Goal: Information Seeking & Learning: Learn about a topic

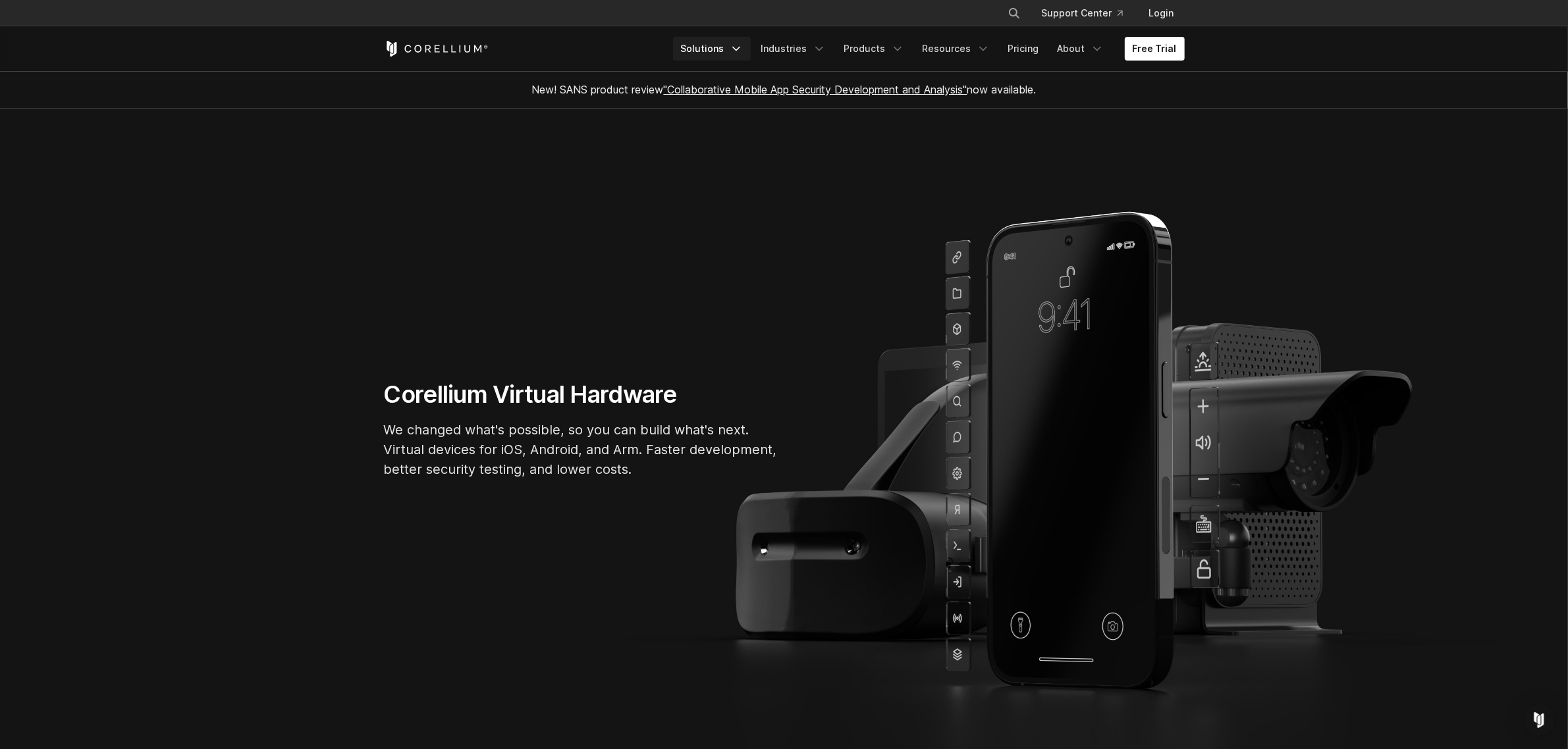
click at [735, 43] on link "Solutions" at bounding box center [711, 49] width 78 height 23
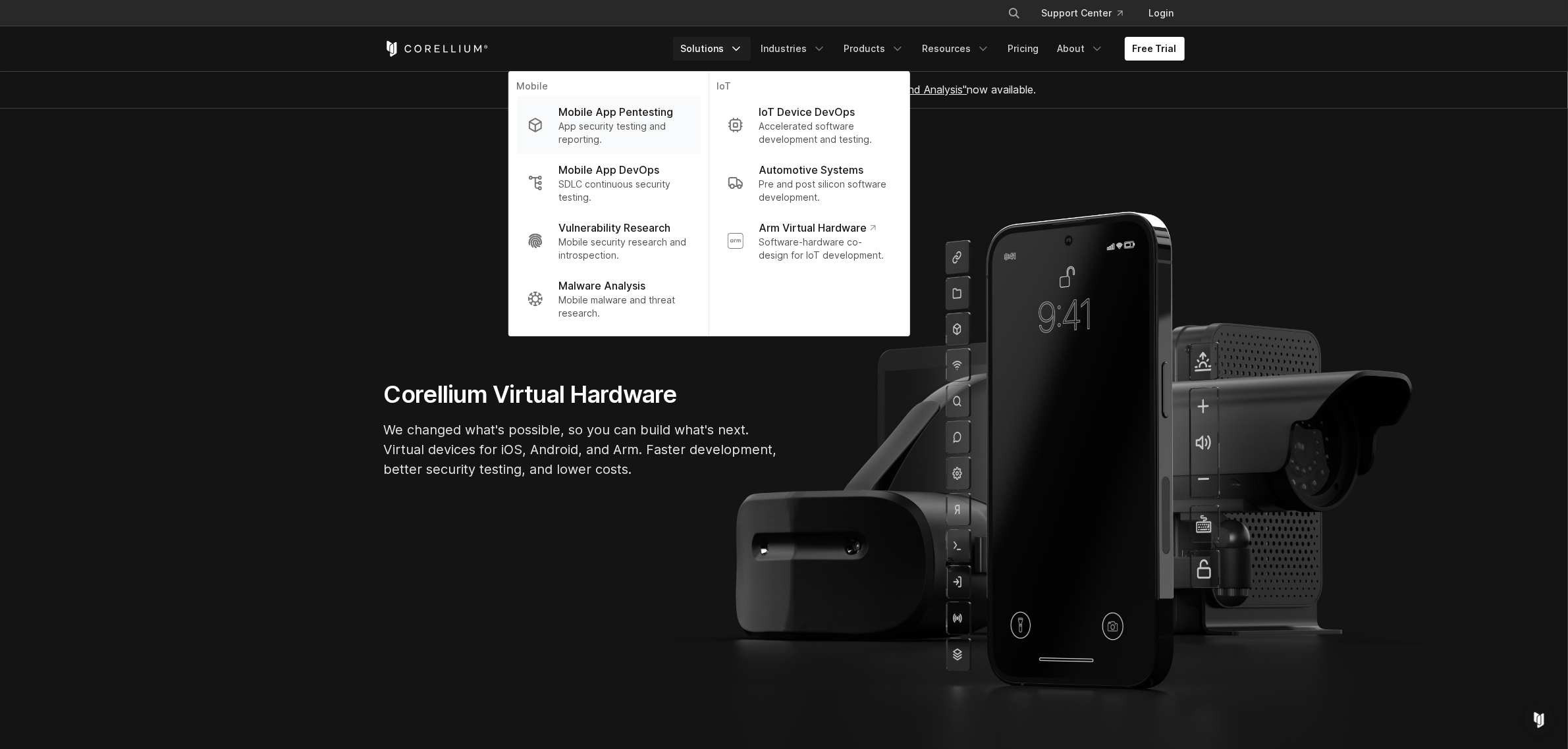
click at [608, 123] on p "App security testing and reporting." at bounding box center [623, 132] width 131 height 26
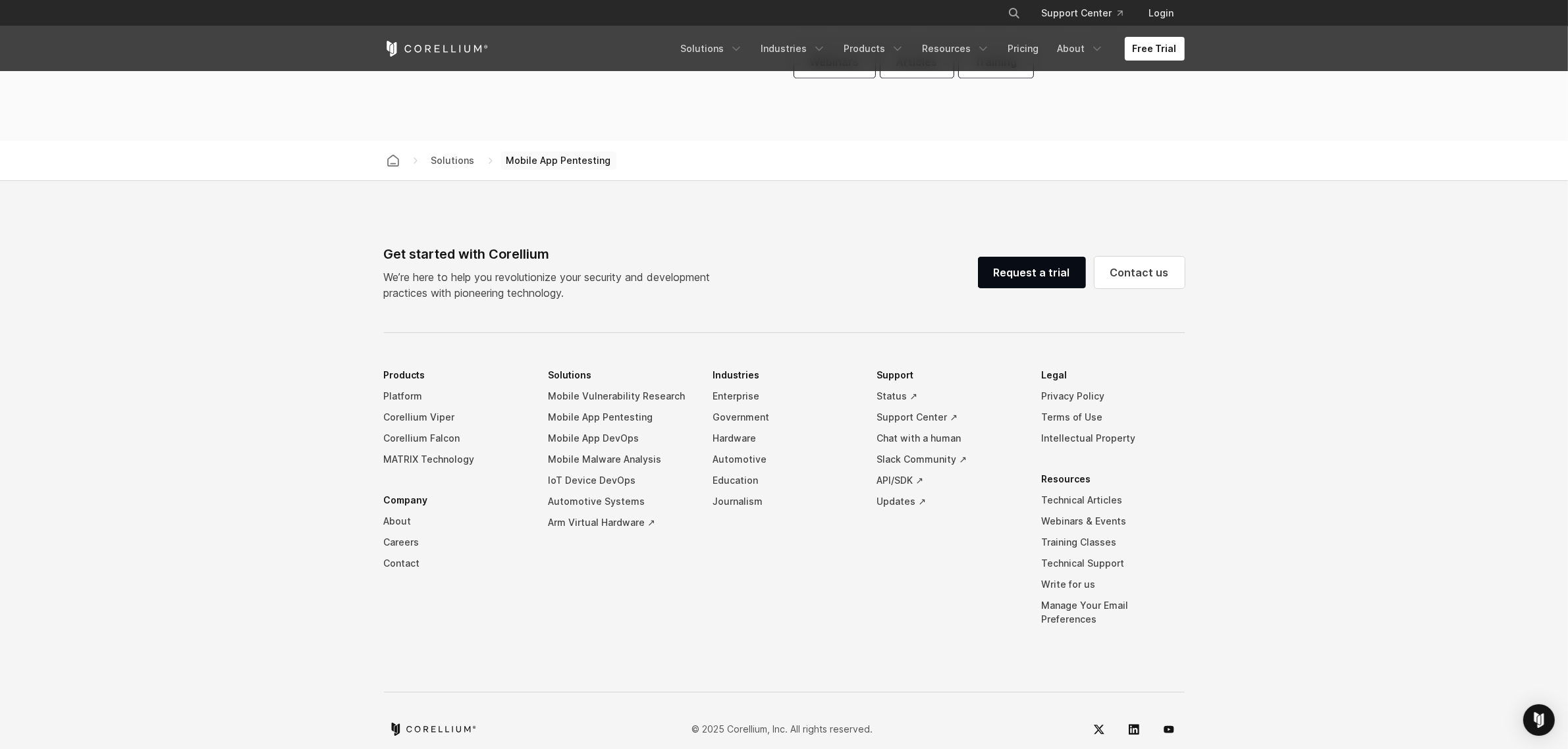
scroll to position [4154, 0]
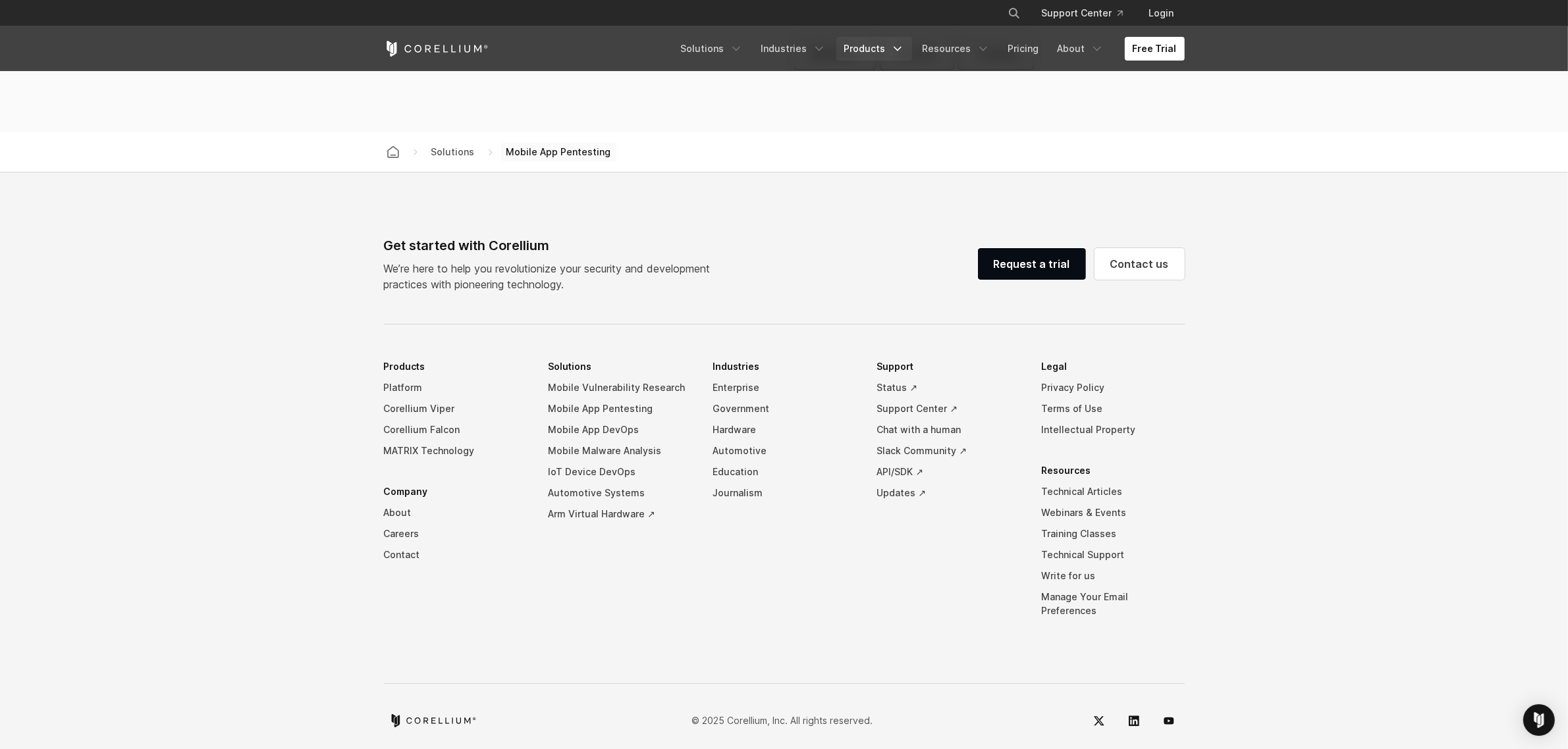
click at [894, 48] on link "Products" at bounding box center [874, 49] width 76 height 23
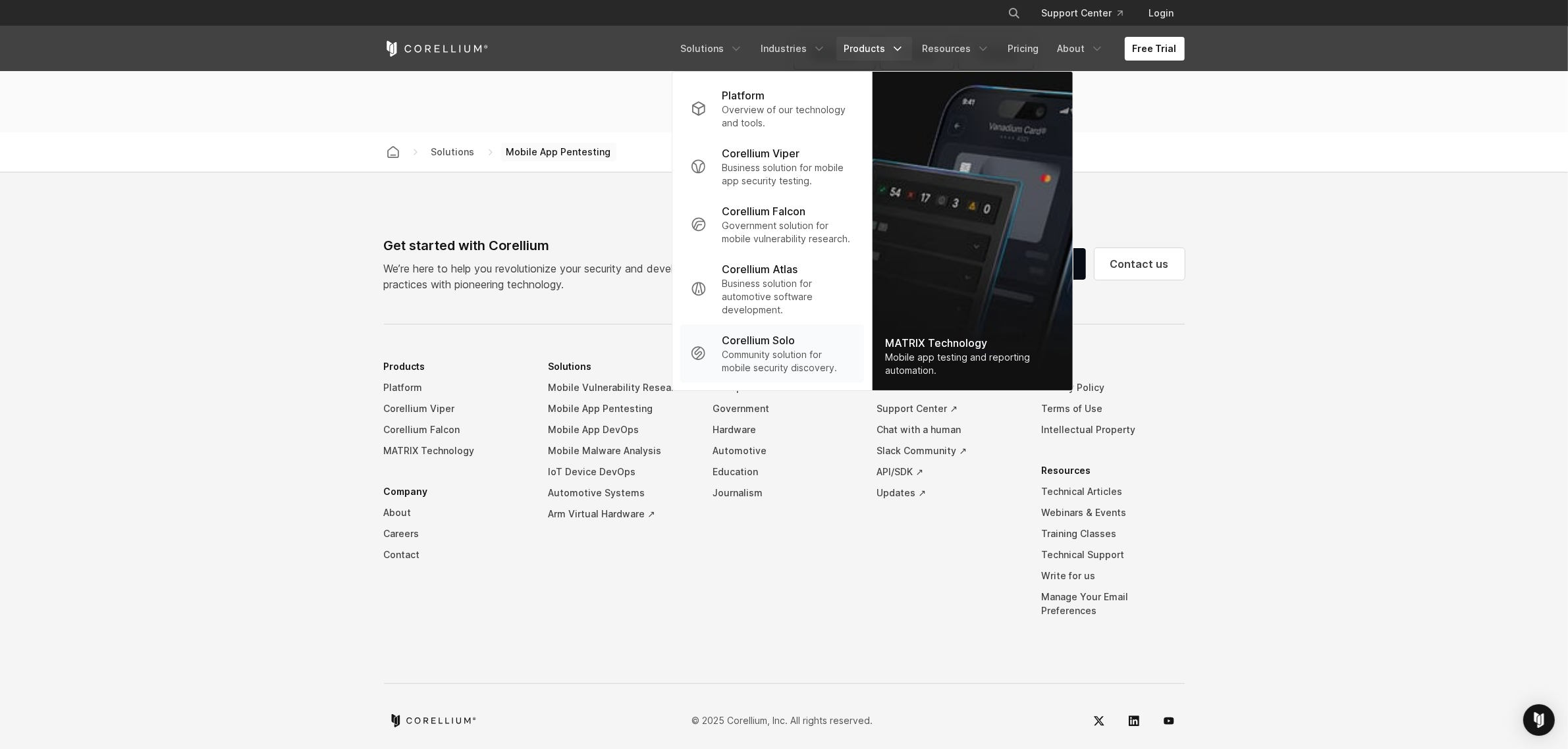
click at [764, 345] on p "Corellium Solo" at bounding box center [757, 341] width 73 height 16
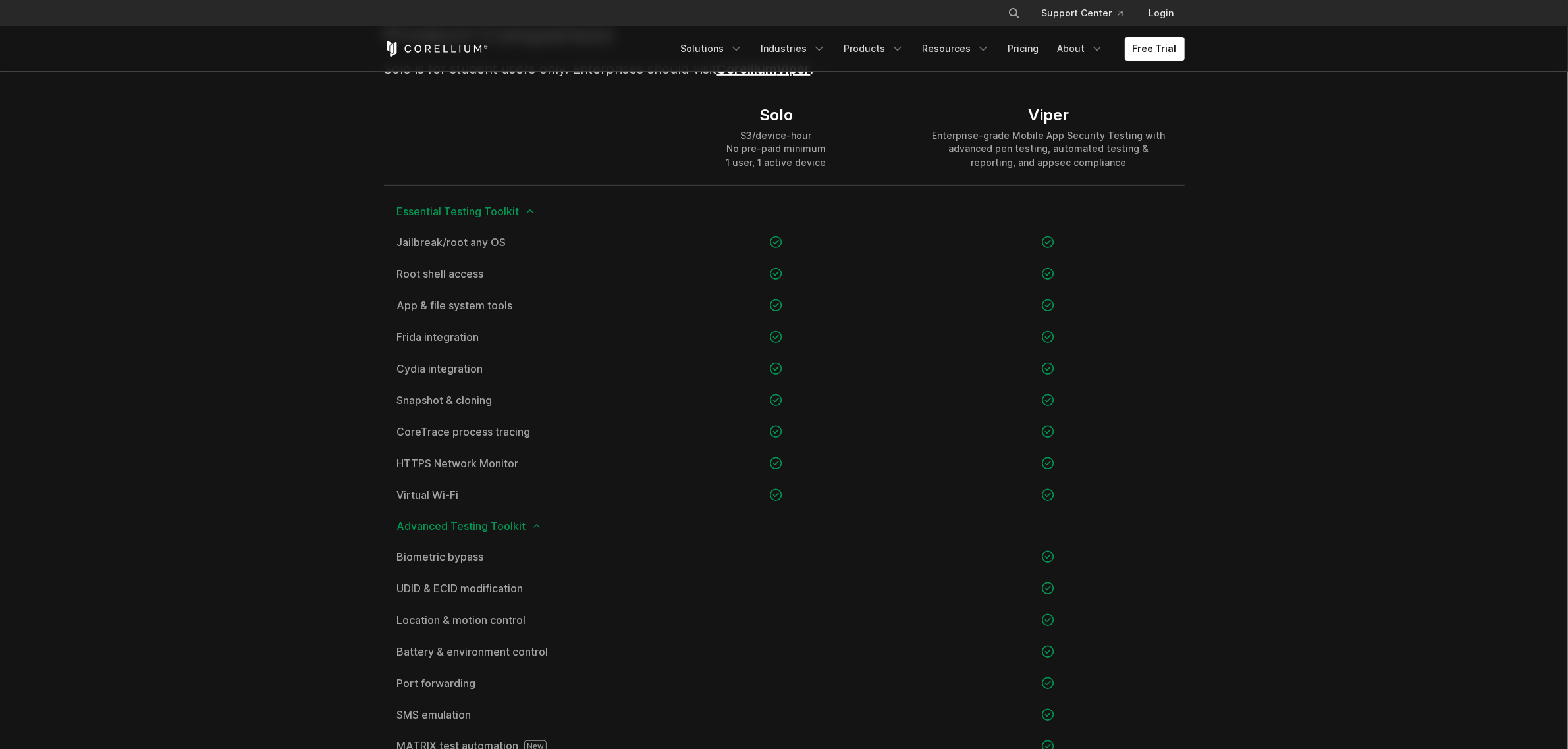
scroll to position [950, 0]
